Goal: Information Seeking & Learning: Learn about a topic

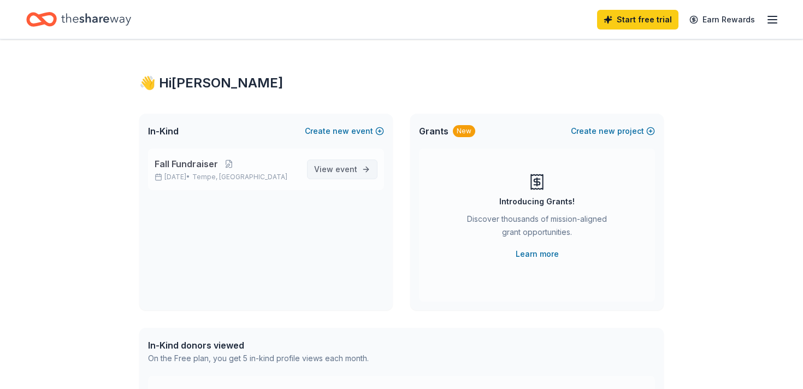
click at [345, 171] on span "event" at bounding box center [346, 168] width 22 height 9
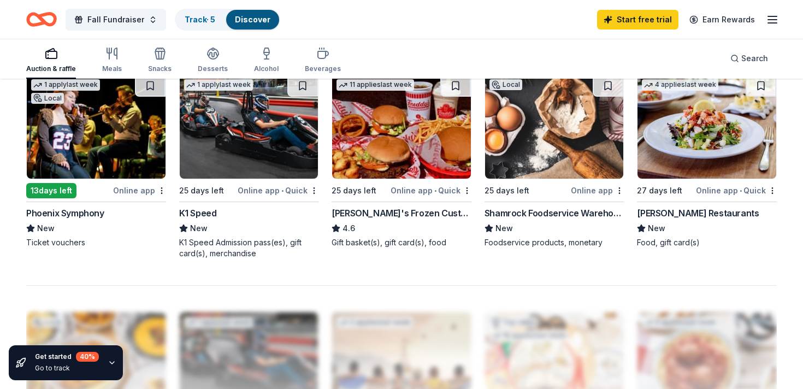
scroll to position [763, 0]
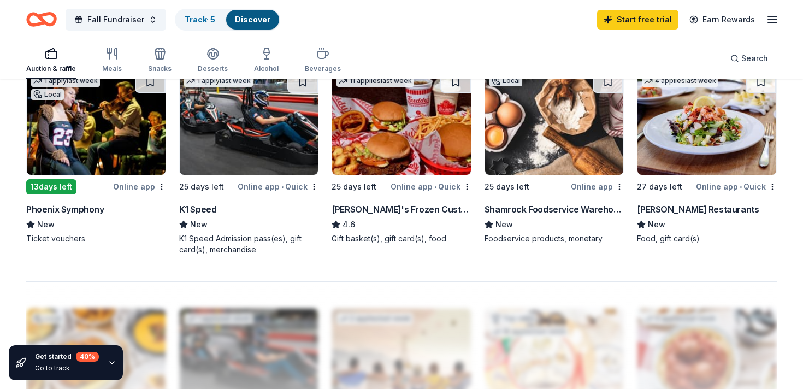
click at [374, 205] on div "[PERSON_NAME]'s Frozen Custard & Steakburgers" at bounding box center [401, 209] width 140 height 13
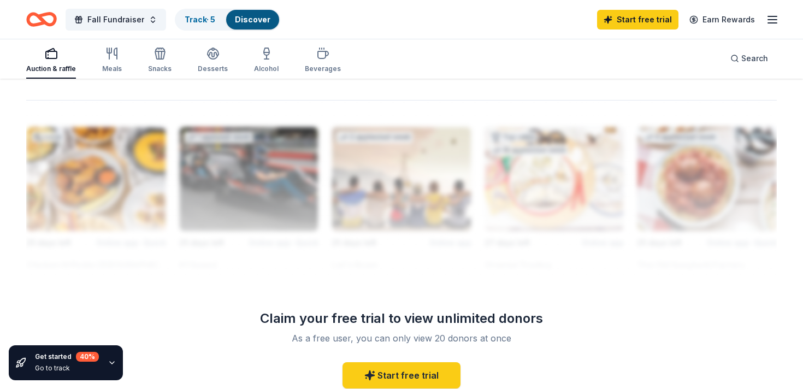
scroll to position [960, 0]
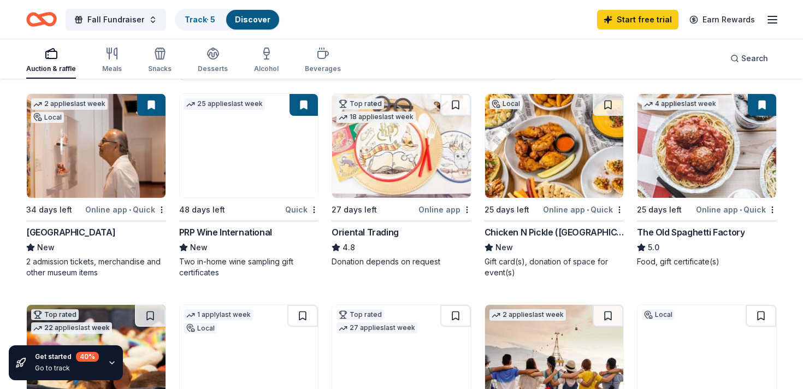
scroll to position [0, 0]
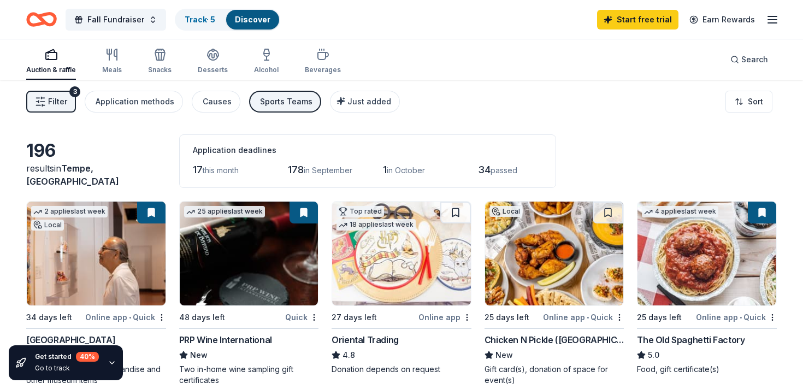
click at [774, 20] on line "button" at bounding box center [772, 20] width 9 height 0
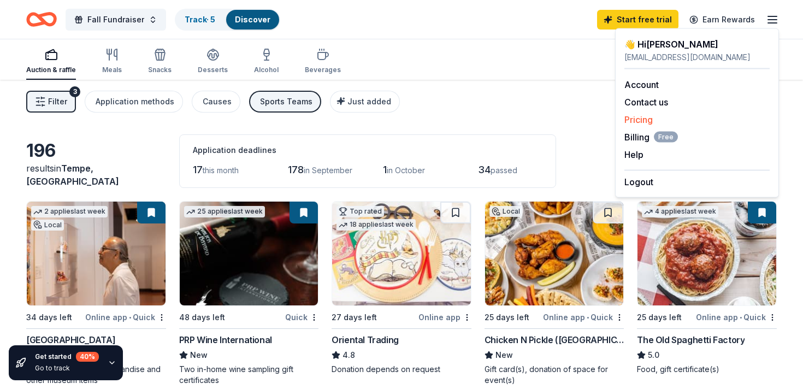
click at [646, 119] on link "Pricing" at bounding box center [638, 119] width 28 height 11
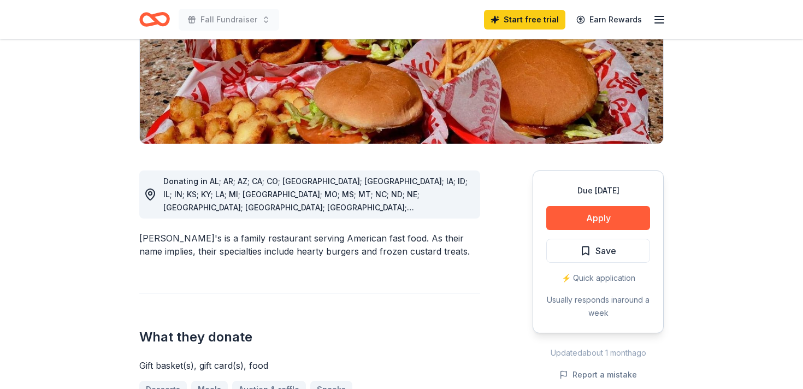
scroll to position [359, 0]
